Goal: Check status: Check status

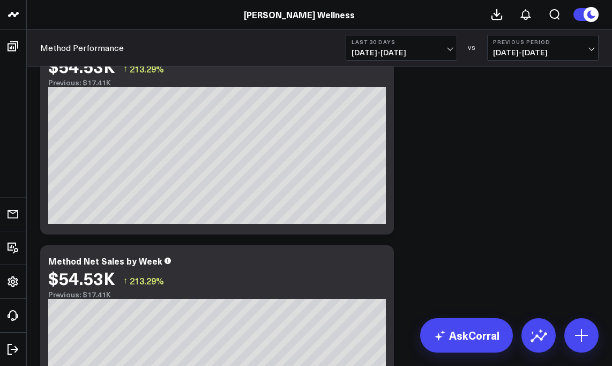
scroll to position [77, 0]
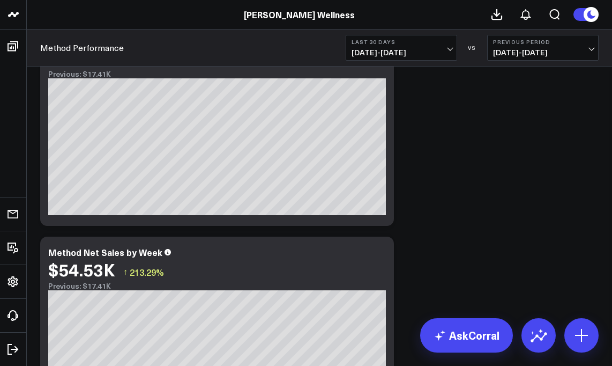
click at [367, 49] on span "[DATE] - [DATE]" at bounding box center [402, 52] width 100 height 9
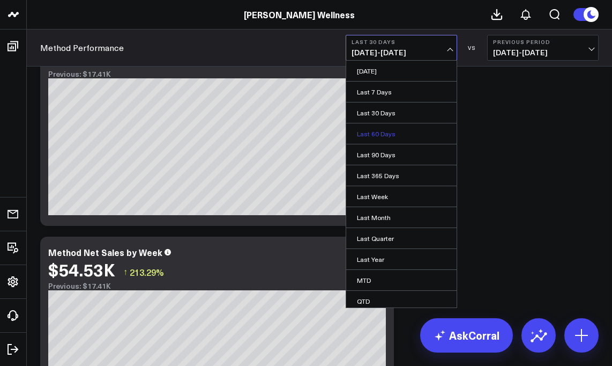
click at [369, 136] on link "Last 60 Days" at bounding box center [401, 133] width 110 height 20
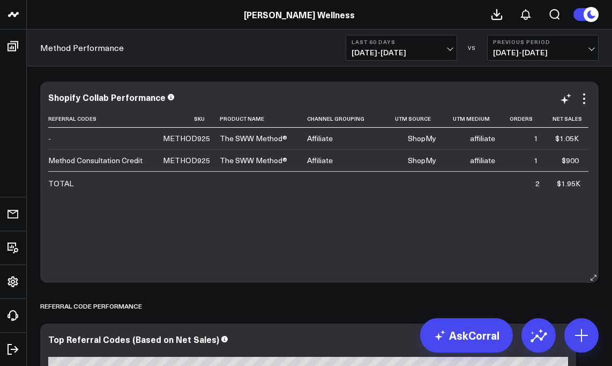
scroll to position [1351, 0]
